Goal: Information Seeking & Learning: Learn about a topic

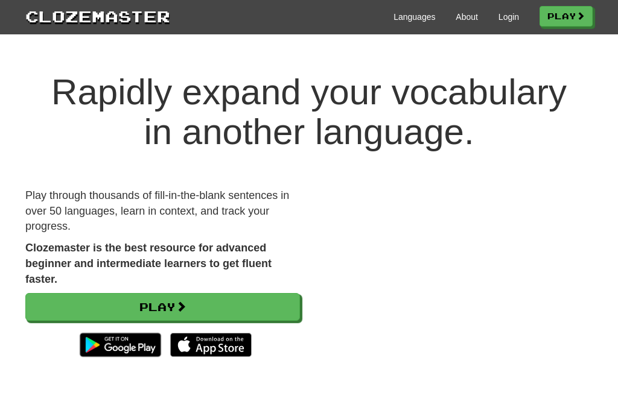
click at [498, 21] on link "Login" at bounding box center [508, 17] width 21 height 12
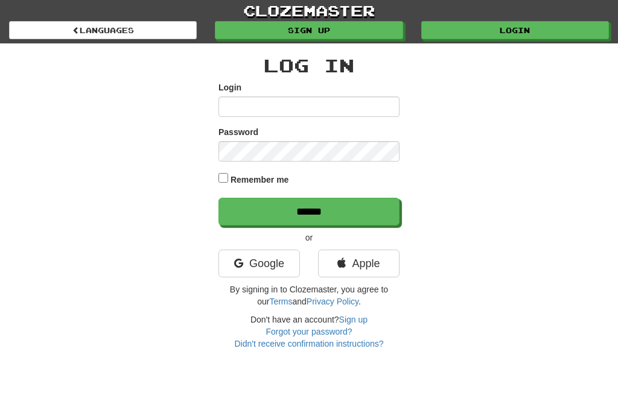
click at [379, 100] on input "Login" at bounding box center [308, 107] width 181 height 21
click at [336, 103] on input "Login" at bounding box center [308, 107] width 181 height 21
type input "*****"
click at [309, 211] on input "******" at bounding box center [308, 212] width 181 height 28
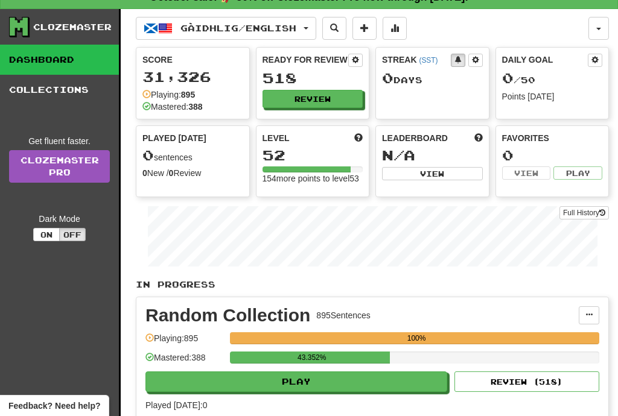
scroll to position [22, 0]
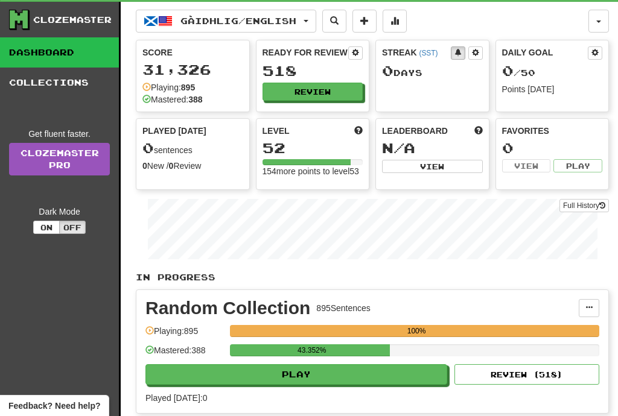
click at [375, 381] on button "Play" at bounding box center [296, 374] width 302 height 21
select select "**"
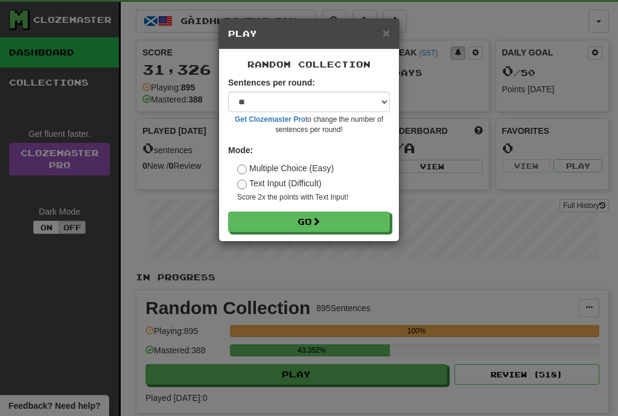
click at [354, 226] on button "Go" at bounding box center [309, 222] width 162 height 21
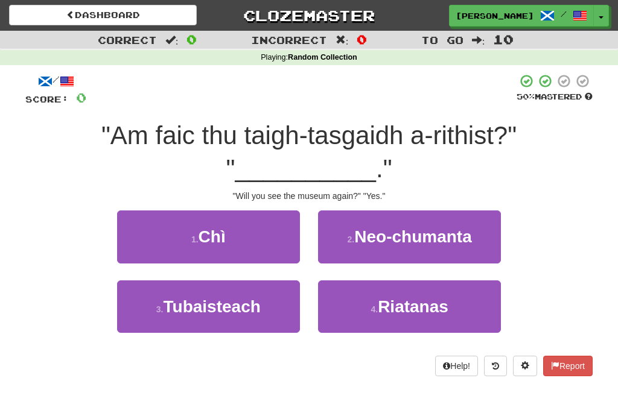
click at [271, 244] on button "1 . Chì" at bounding box center [208, 237] width 183 height 52
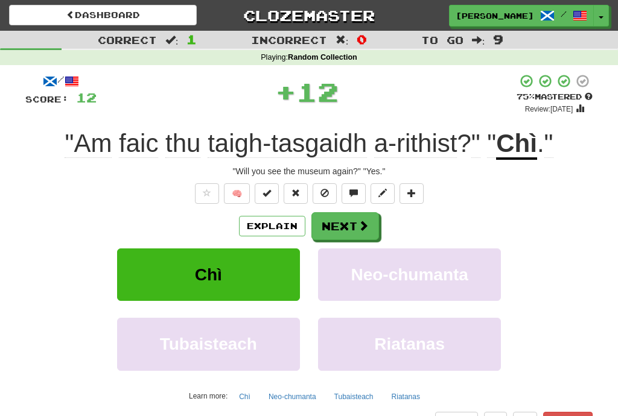
click at [372, 225] on button "Next" at bounding box center [345, 226] width 68 height 28
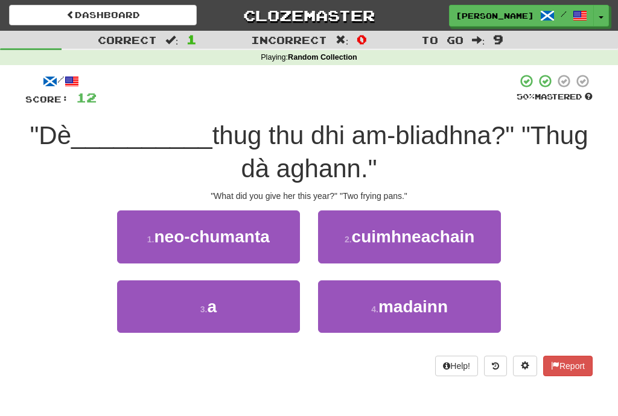
click at [267, 304] on button "3 . a" at bounding box center [208, 307] width 183 height 52
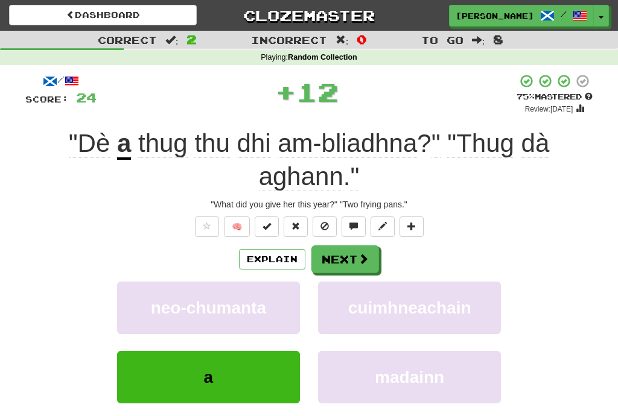
click at [369, 259] on button "Next" at bounding box center [345, 260] width 68 height 28
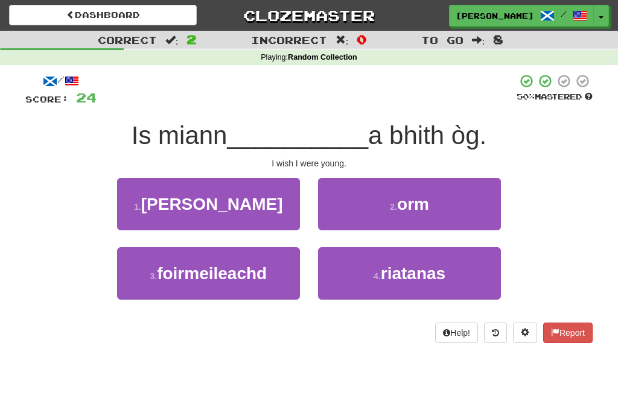
click at [475, 200] on button "2 . orm" at bounding box center [409, 204] width 183 height 52
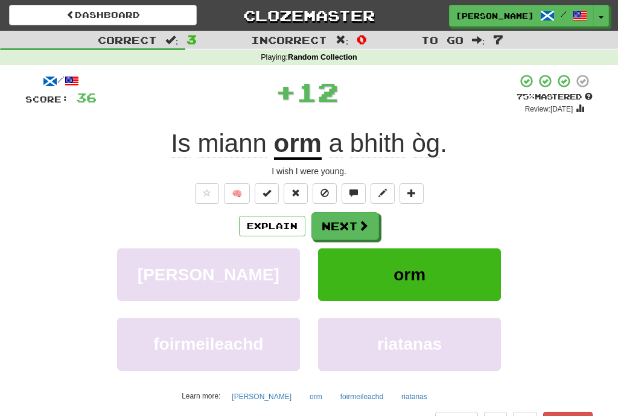
click at [372, 229] on button "Next" at bounding box center [345, 226] width 68 height 28
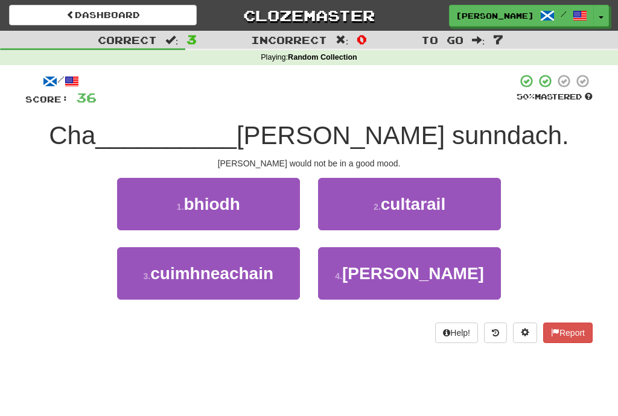
click at [259, 203] on button "1 . bhiodh" at bounding box center [208, 204] width 183 height 52
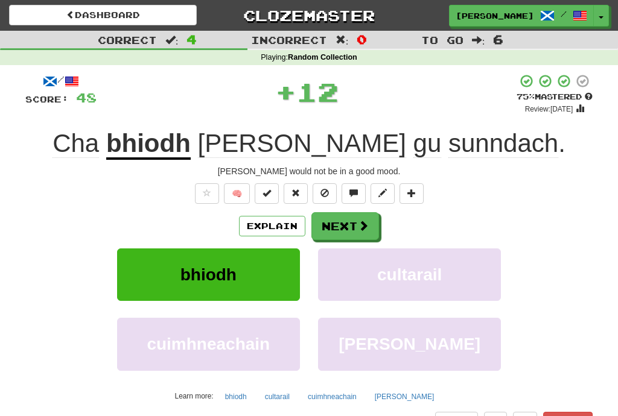
click at [372, 226] on button "Next" at bounding box center [345, 226] width 68 height 28
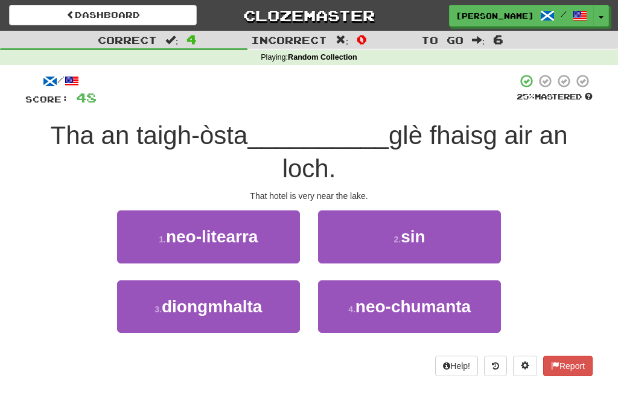
click at [478, 240] on button "2 . sin" at bounding box center [409, 237] width 183 height 52
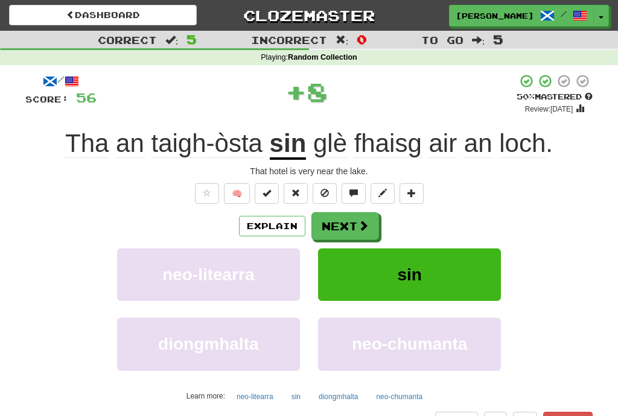
click at [367, 226] on span at bounding box center [363, 225] width 11 height 11
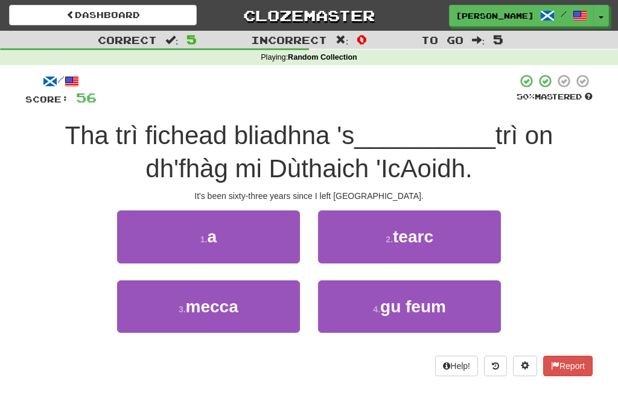
click at [287, 240] on button "1 . a" at bounding box center [208, 237] width 183 height 52
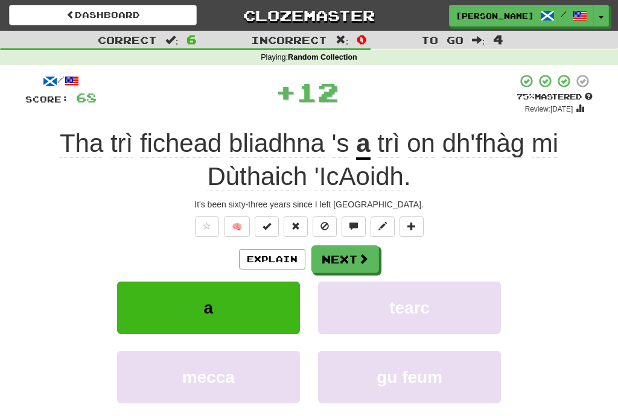
click at [370, 255] on button "Next" at bounding box center [345, 260] width 68 height 28
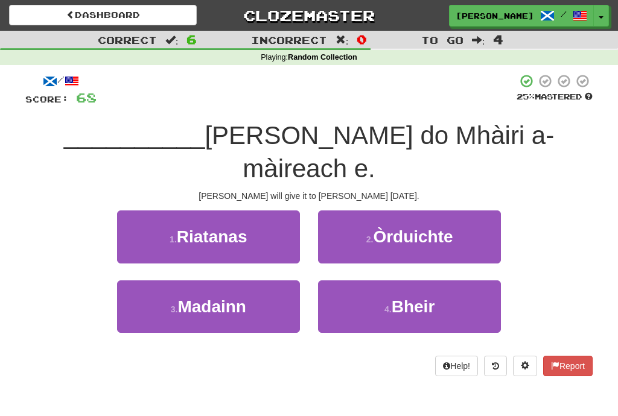
click at [444, 281] on button "4 . Bheir" at bounding box center [409, 307] width 183 height 52
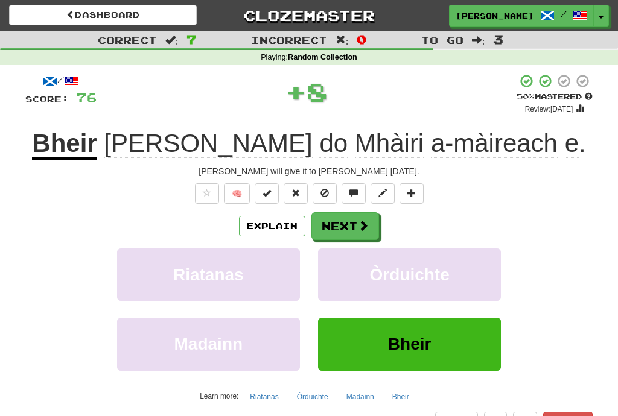
click at [367, 225] on span at bounding box center [363, 225] width 11 height 11
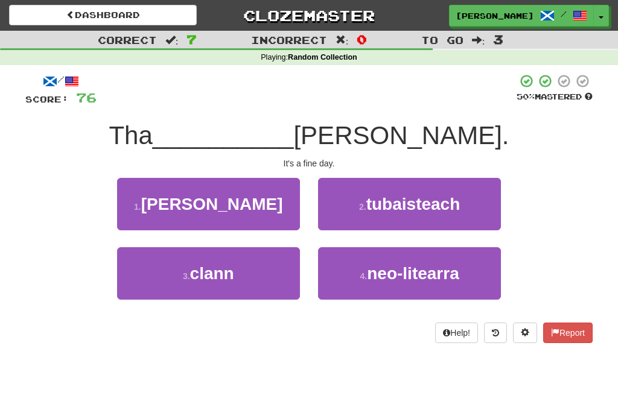
click at [278, 206] on button "1 . [PERSON_NAME]" at bounding box center [208, 204] width 183 height 52
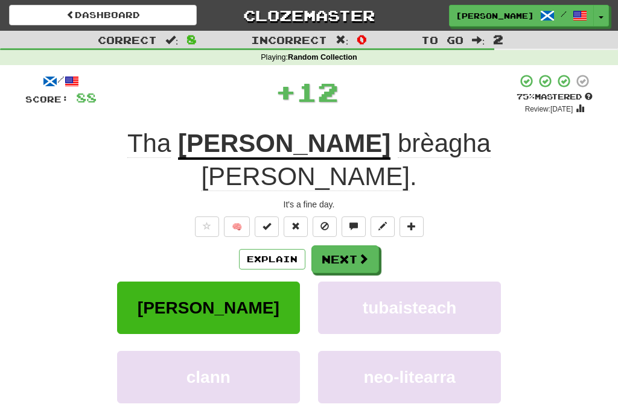
click at [360, 253] on span at bounding box center [363, 258] width 11 height 11
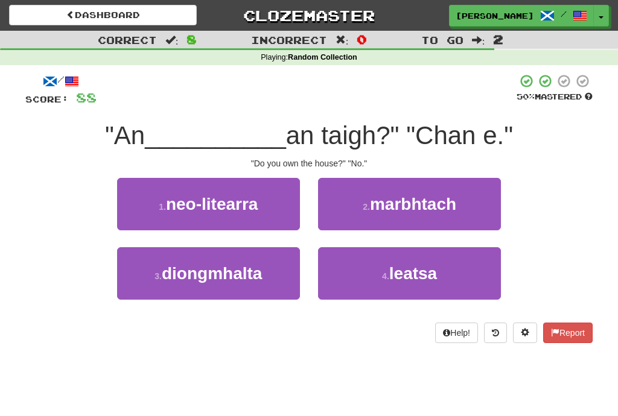
click at [471, 270] on button "4 . leatsa" at bounding box center [409, 273] width 183 height 52
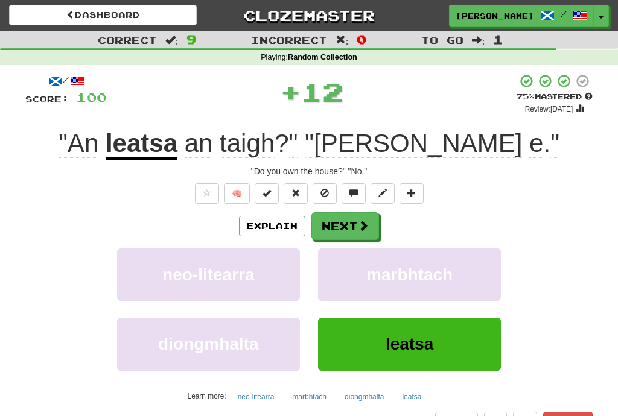
click at [371, 227] on button "Next" at bounding box center [345, 226] width 68 height 28
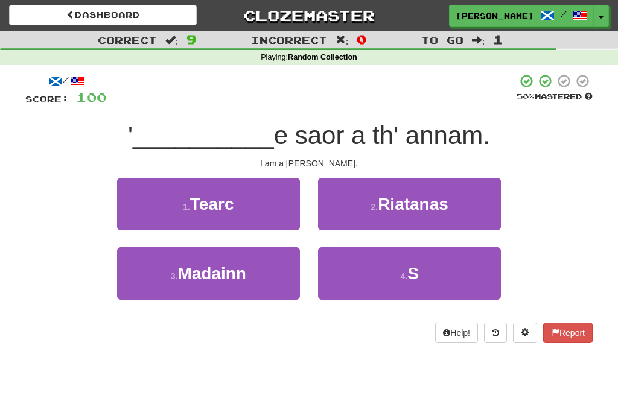
click at [460, 283] on button "4 . S" at bounding box center [409, 273] width 183 height 52
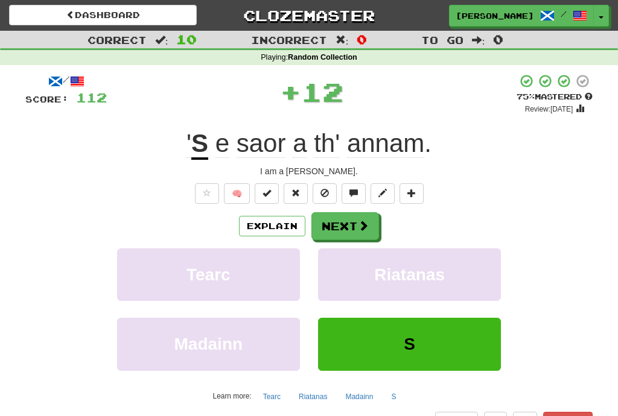
click at [372, 227] on button "Next" at bounding box center [345, 226] width 68 height 28
